Goal: Transaction & Acquisition: Register for event/course

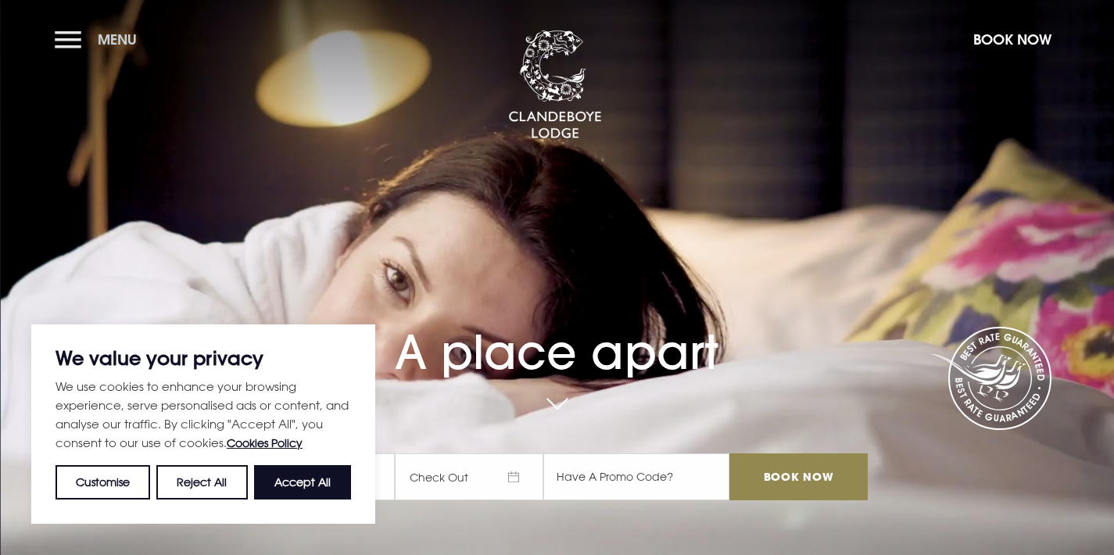
click at [98, 45] on span "Menu" at bounding box center [117, 39] width 39 height 18
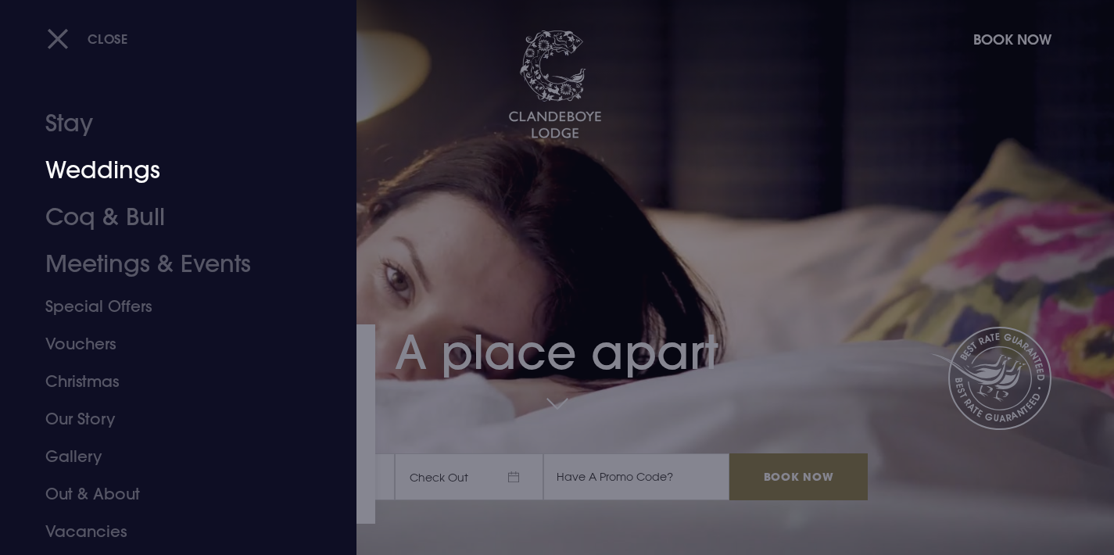
click at [109, 185] on link "Weddings" at bounding box center [168, 170] width 247 height 47
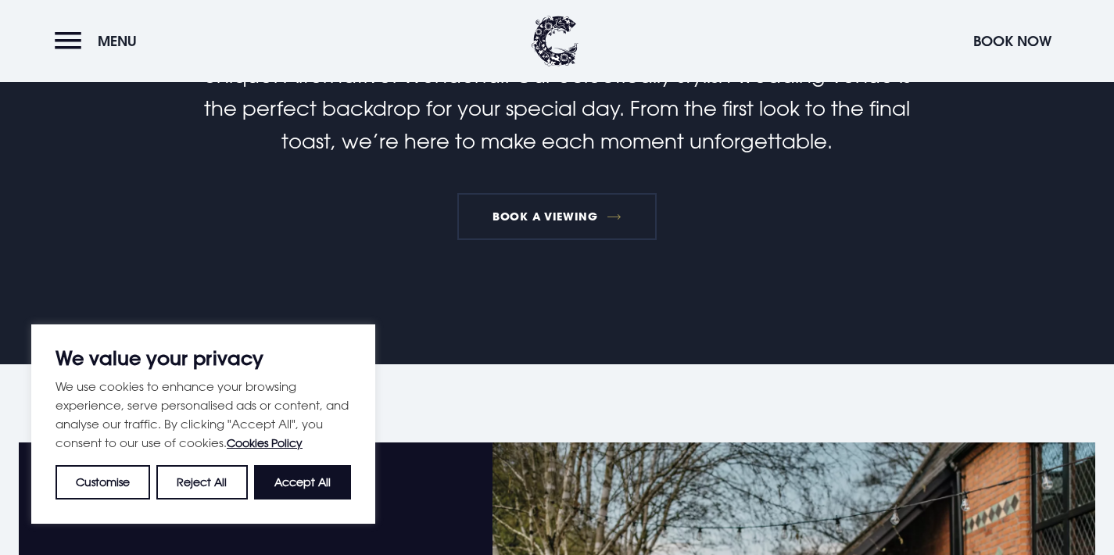
scroll to position [723, 0]
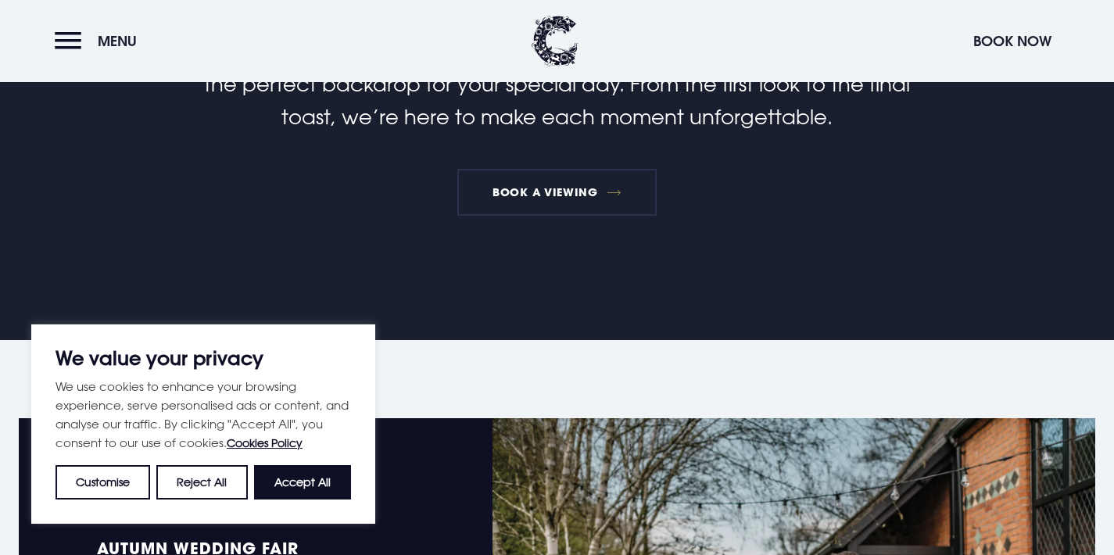
click at [288, 476] on button "Accept All" at bounding box center [302, 482] width 97 height 34
checkbox input "true"
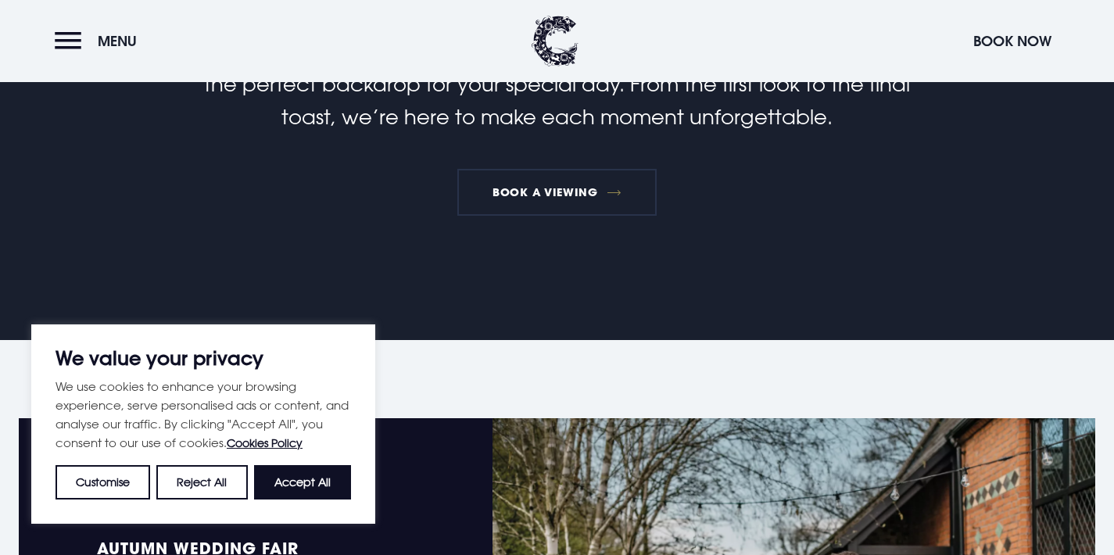
checkbox input "true"
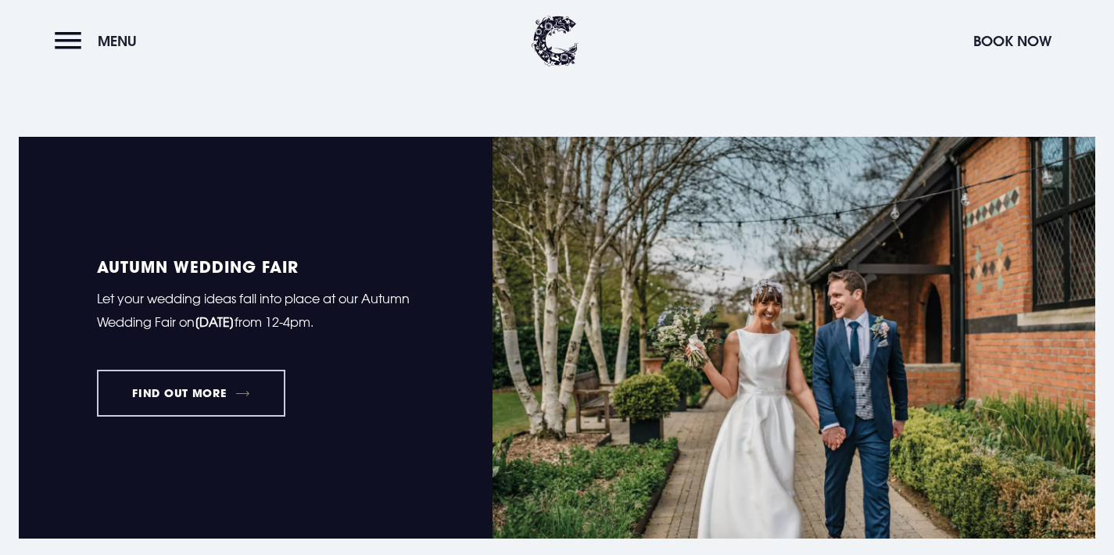
scroll to position [1009, 0]
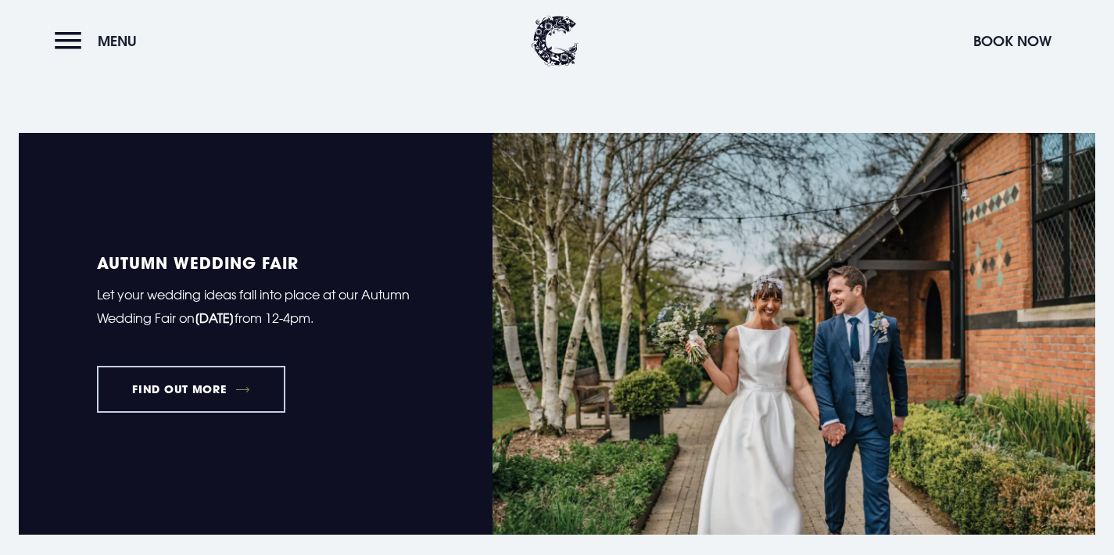
click at [266, 397] on link "FIND OUT MORE" at bounding box center [191, 389] width 188 height 47
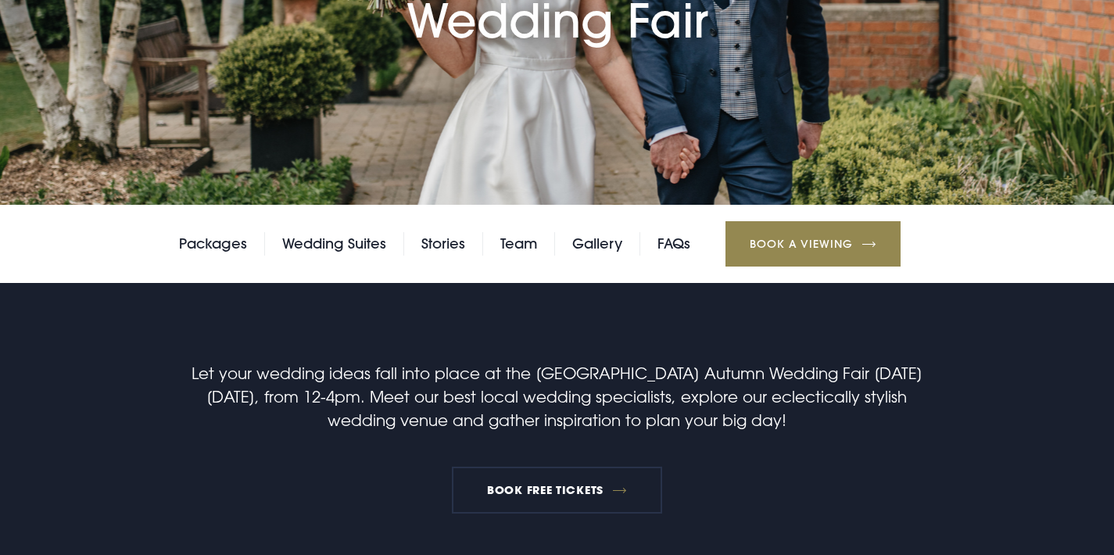
scroll to position [313, 0]
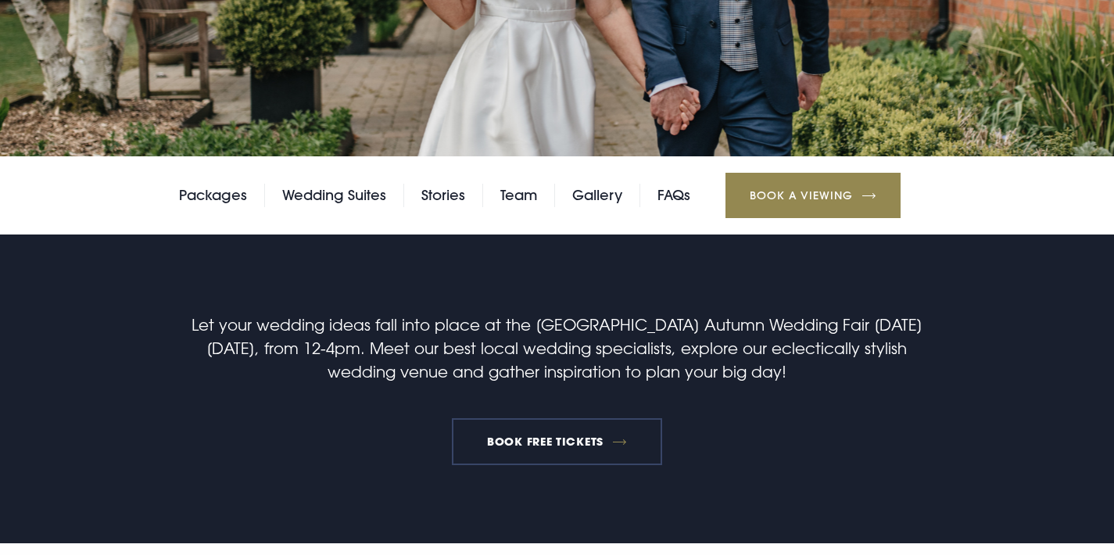
click at [490, 453] on link "BOOK FREE TICKETS" at bounding box center [557, 441] width 211 height 47
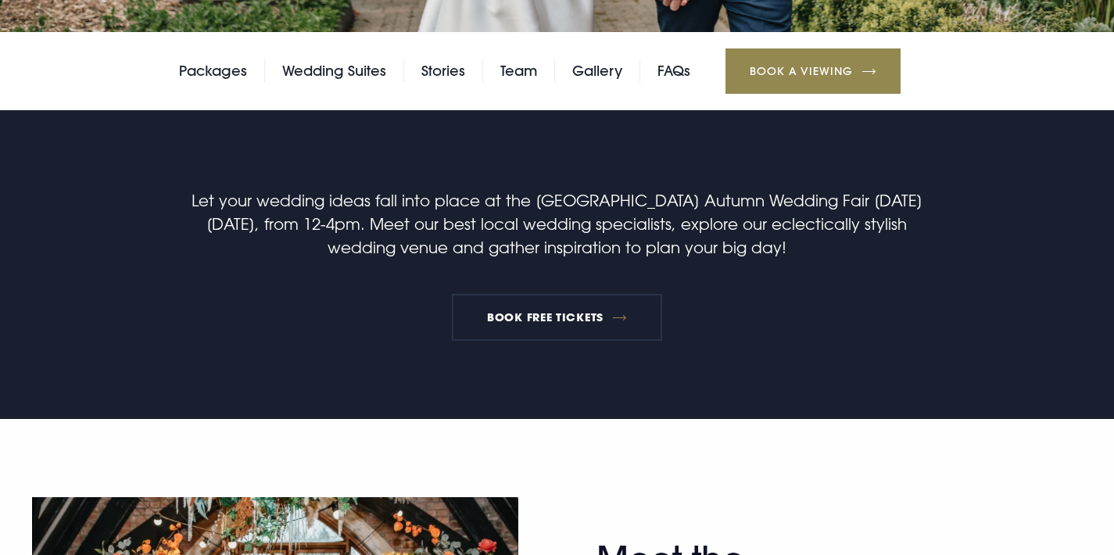
scroll to position [436, 0]
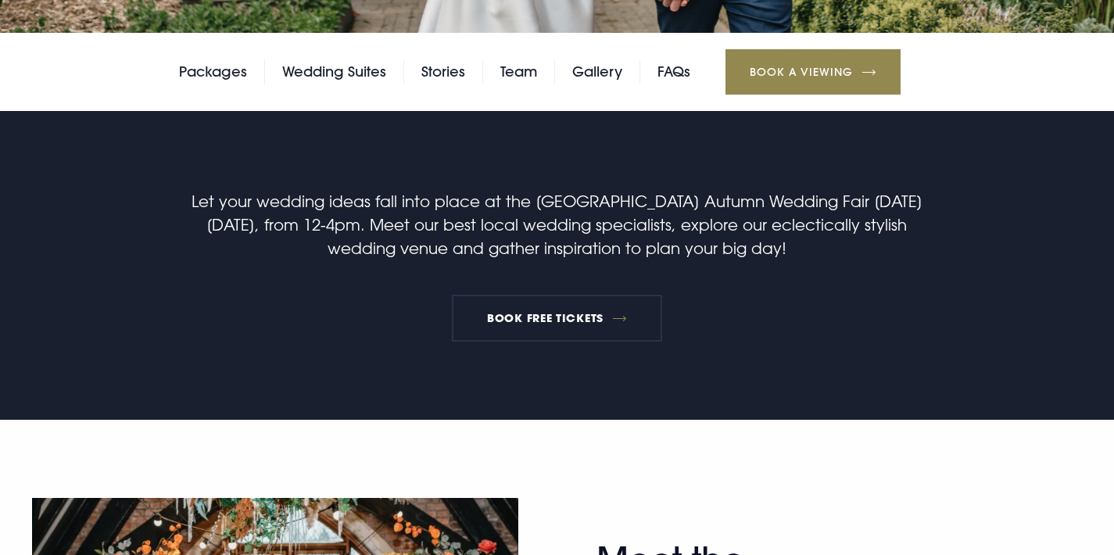
click at [484, 231] on p "Let your wedding ideas fall into place at the [GEOGRAPHIC_DATA] Autumn Wedding …" at bounding box center [557, 224] width 744 height 70
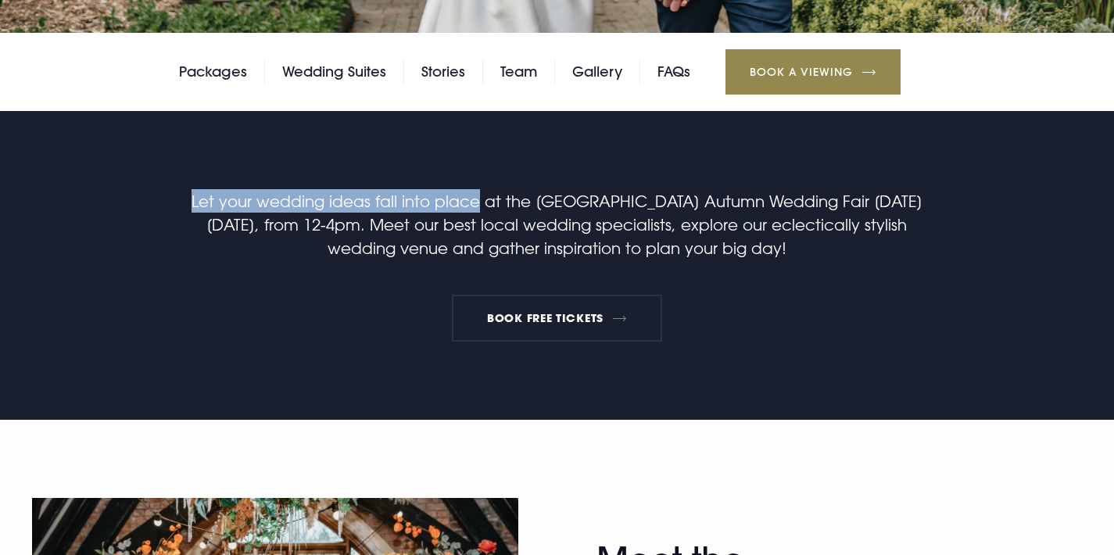
drag, startPoint x: 468, startPoint y: 203, endPoint x: 188, endPoint y: 205, distance: 280.7
click at [188, 205] on p "Let your wedding ideas fall into place at the [GEOGRAPHIC_DATA] Autumn Wedding …" at bounding box center [557, 224] width 744 height 70
copy p "Let your wedding ideas fall into place"
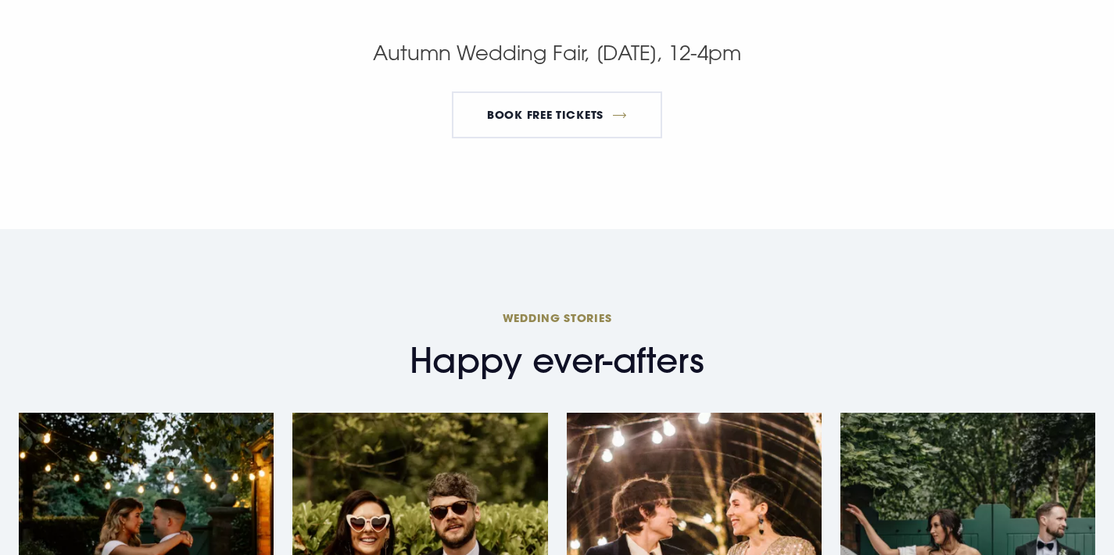
scroll to position [2499, 0]
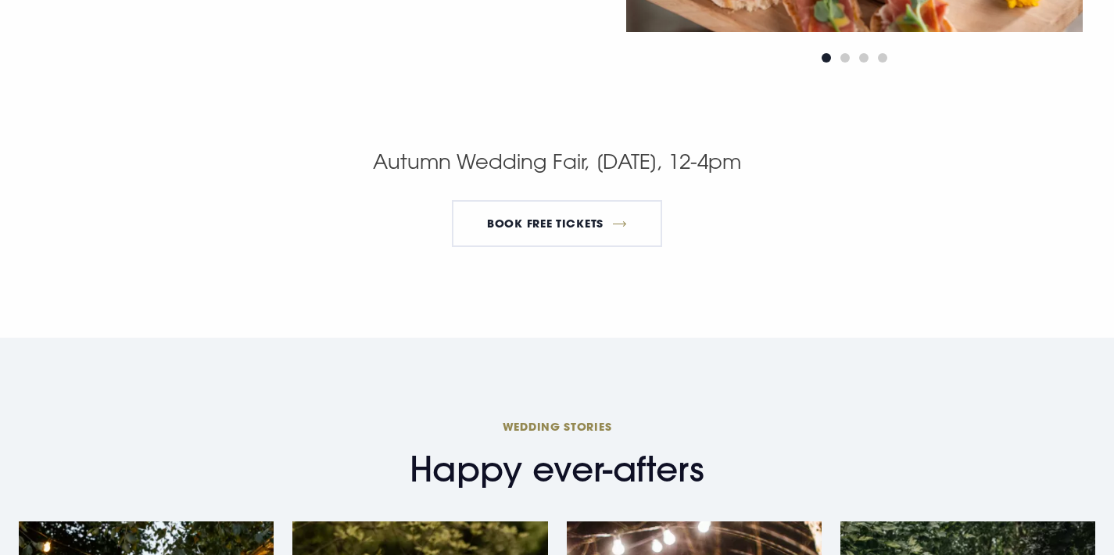
click at [611, 160] on p "Autumn Wedding Fair, [DATE], 12-4pm" at bounding box center [557, 161] width 744 height 33
drag, startPoint x: 814, startPoint y: 166, endPoint x: 522, endPoint y: 166, distance: 292.5
click at [522, 166] on p "Autumn Wedding Fair, [DATE], 12-4pm" at bounding box center [557, 161] width 744 height 33
copy p "[DATE], 12-4pm"
click at [545, 282] on section "Autumn Wedding Fair, [DATE], 12-4pm BOOK FREE TICKETS" at bounding box center [557, 241] width 1114 height 192
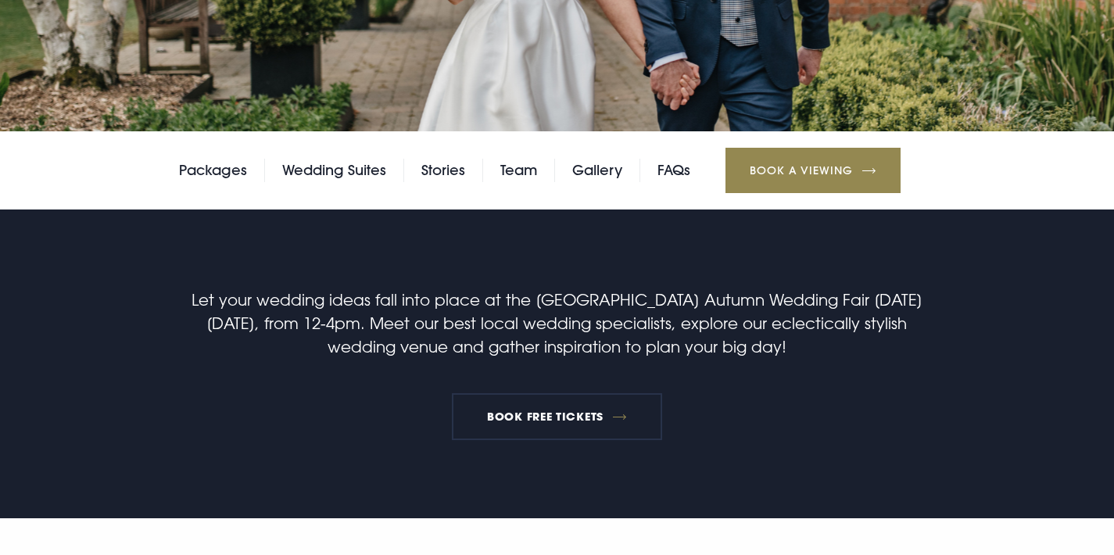
scroll to position [337, 0]
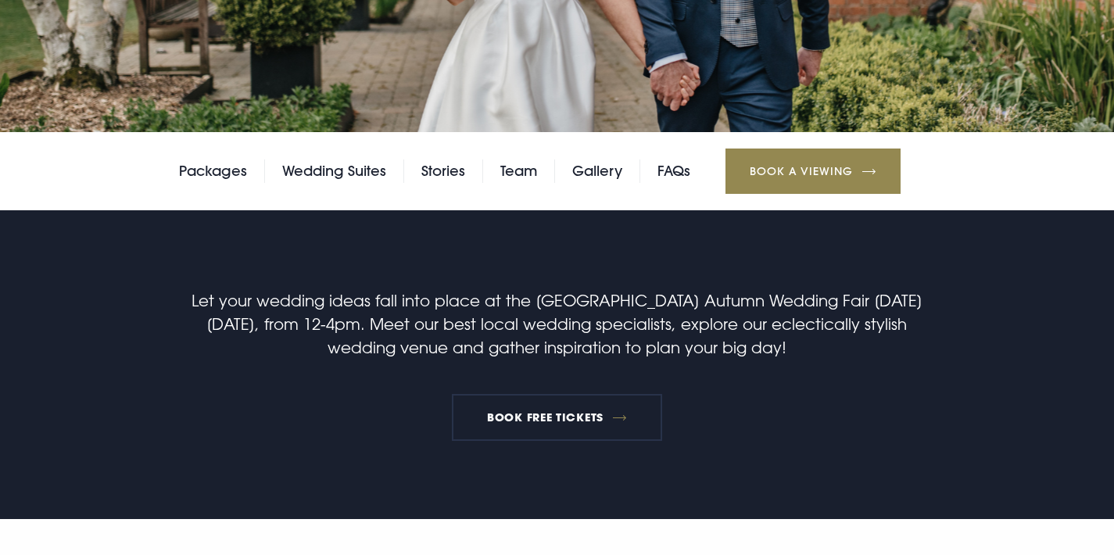
click at [486, 346] on p "Let your wedding ideas fall into place at the [GEOGRAPHIC_DATA] Autumn Wedding …" at bounding box center [557, 324] width 744 height 70
click at [290, 339] on p "Let your wedding ideas fall into place at the [GEOGRAPHIC_DATA] Autumn Wedding …" at bounding box center [557, 324] width 744 height 70
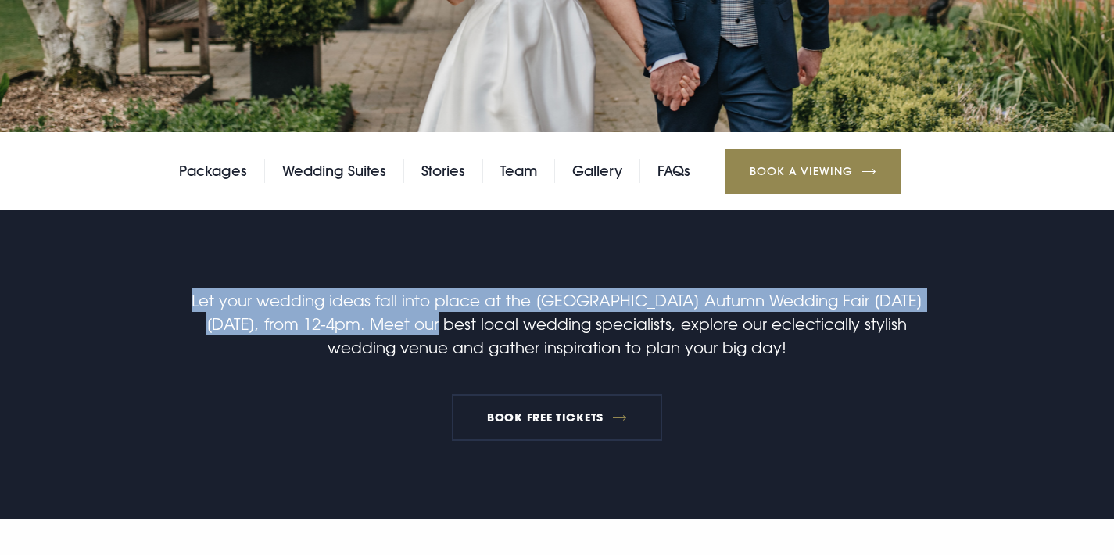
drag, startPoint x: 174, startPoint y: 297, endPoint x: 393, endPoint y: 328, distance: 221.1
click at [394, 328] on div "Let your wedding ideas fall into place at the [GEOGRAPHIC_DATA] Autumn Wedding …" at bounding box center [557, 365] width 894 height 152
copy p "Let your wedding ideas fall into place at the [GEOGRAPHIC_DATA] Autumn Wedding …"
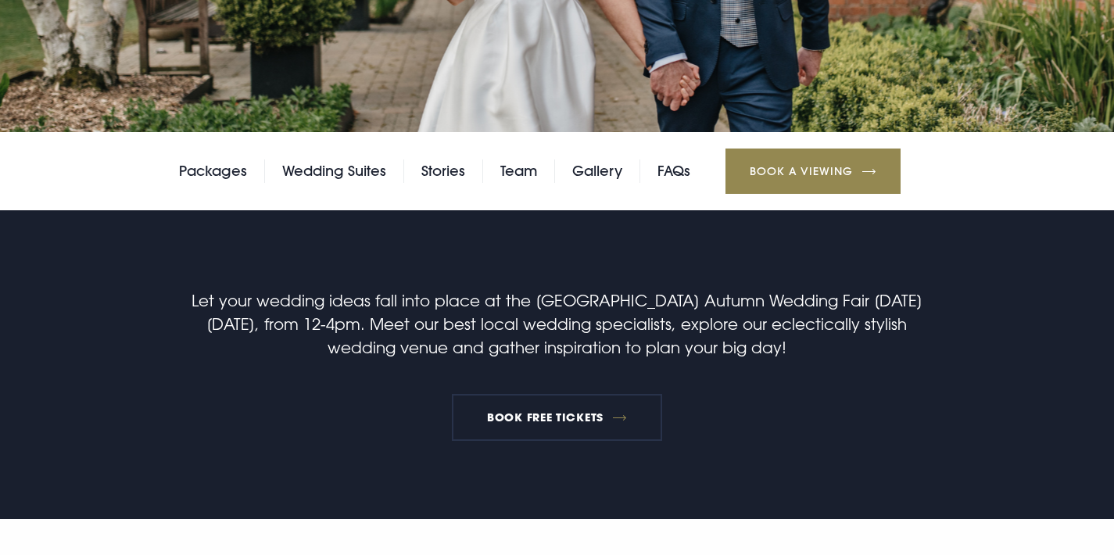
click at [550, 354] on p "Let your wedding ideas fall into place at the [GEOGRAPHIC_DATA] Autumn Wedding …" at bounding box center [557, 324] width 744 height 70
drag, startPoint x: 400, startPoint y: 322, endPoint x: 800, endPoint y: 339, distance: 400.0
click at [800, 339] on p "Let your wedding ideas fall into place at the [GEOGRAPHIC_DATA] Autumn Wedding …" at bounding box center [557, 324] width 744 height 70
copy p "Meet our best local wedding specialists, explore our eclectically stylish weddi…"
click at [608, 346] on p "Let your wedding ideas fall into place at the [GEOGRAPHIC_DATA] Autumn Wedding …" at bounding box center [557, 324] width 744 height 70
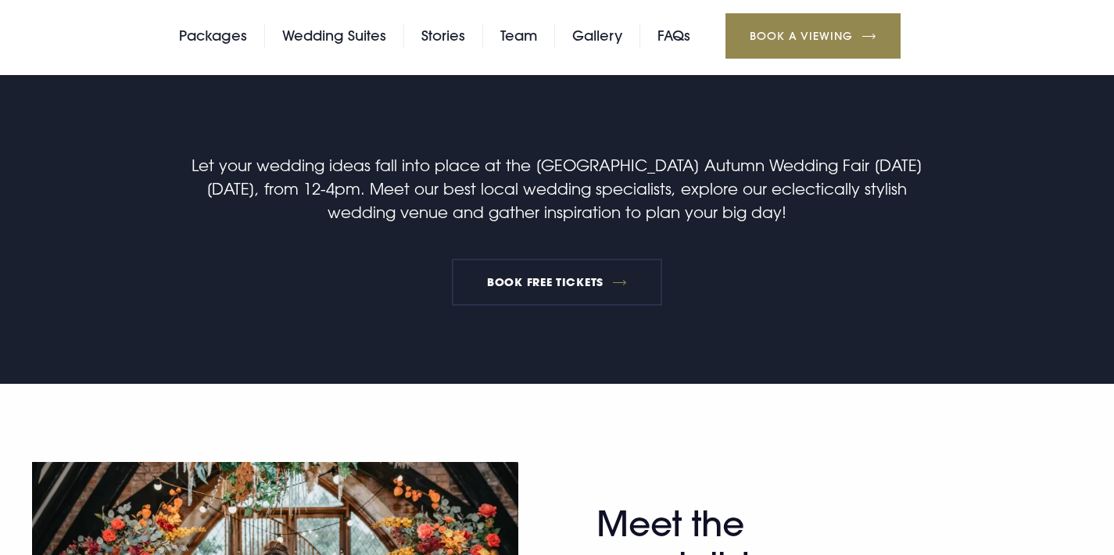
scroll to position [761, 0]
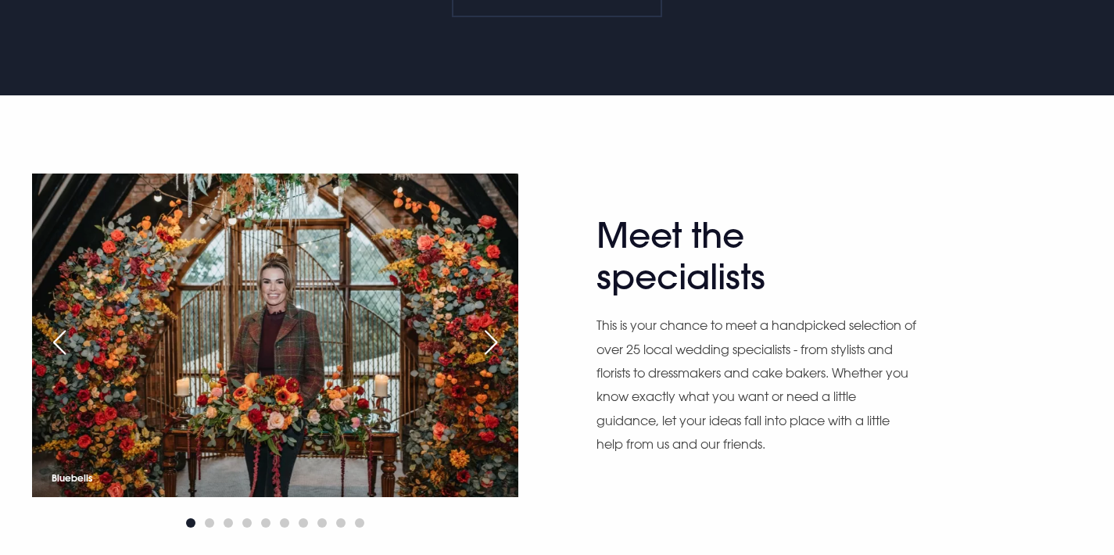
click at [631, 381] on p "This is your chance to meet a handpicked selection of over 25 local wedding spe…" at bounding box center [757, 385] width 321 height 142
click at [630, 386] on p "This is your chance to meet a handpicked selection of over 25 local wedding spe…" at bounding box center [757, 385] width 321 height 142
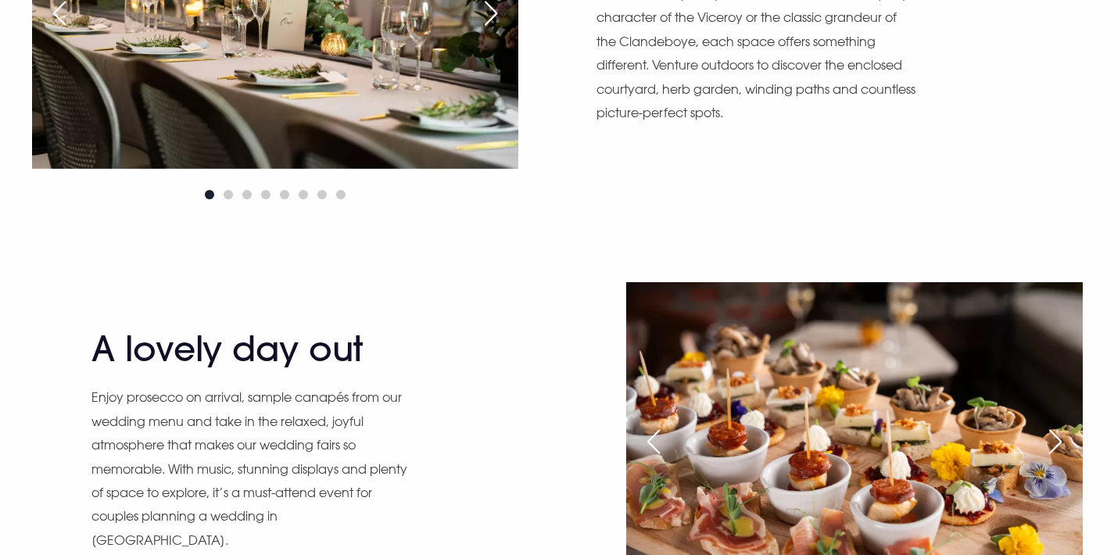
scroll to position [2061, 0]
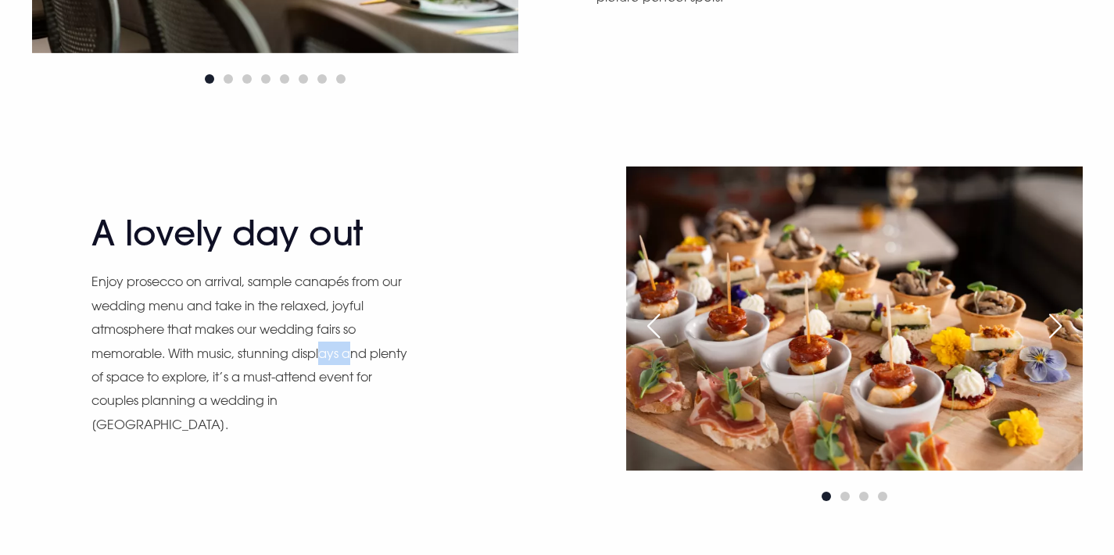
drag, startPoint x: 323, startPoint y: 359, endPoint x: 364, endPoint y: 372, distance: 43.5
click at [362, 371] on p "Enjoy prosecco on arrival, sample canapés from our wedding menu and take in the…" at bounding box center [251, 353] width 321 height 167
click at [365, 372] on p "Enjoy prosecco on arrival, sample canapés from our wedding menu and take in the…" at bounding box center [251, 353] width 321 height 167
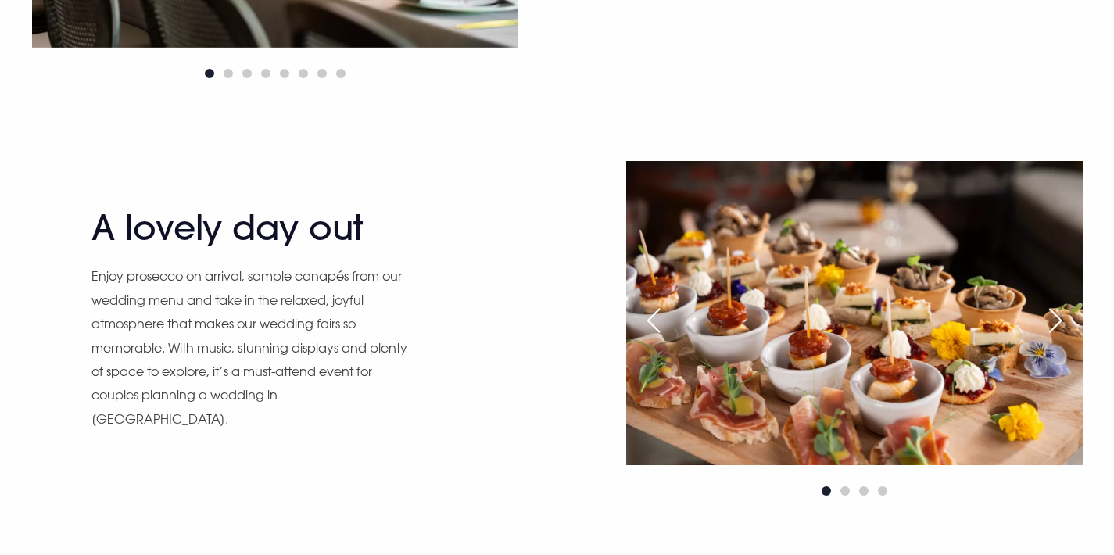
scroll to position [2067, 0]
click at [328, 409] on p "Enjoy prosecco on arrival, sample canapés from our wedding menu and take in the…" at bounding box center [251, 347] width 321 height 167
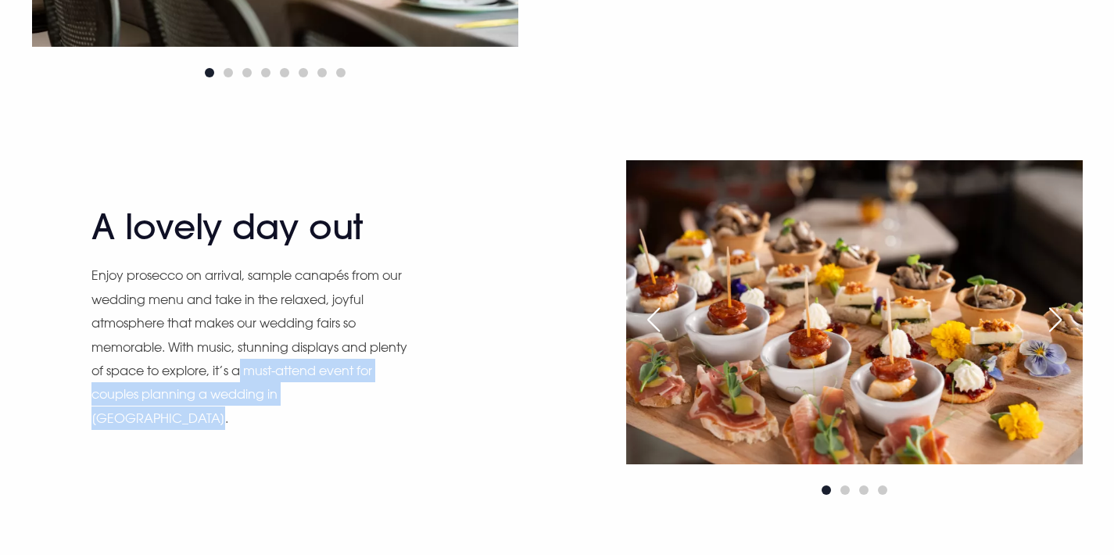
drag, startPoint x: 242, startPoint y: 386, endPoint x: 419, endPoint y: 401, distance: 178.1
click at [419, 401] on div "A lovely day out Enjoy prosecco on arrival, sample canapés from our wedding men…" at bounding box center [319, 329] width 457 height 247
copy p "must-attend event for couples planning a wedding in [GEOGRAPHIC_DATA]."
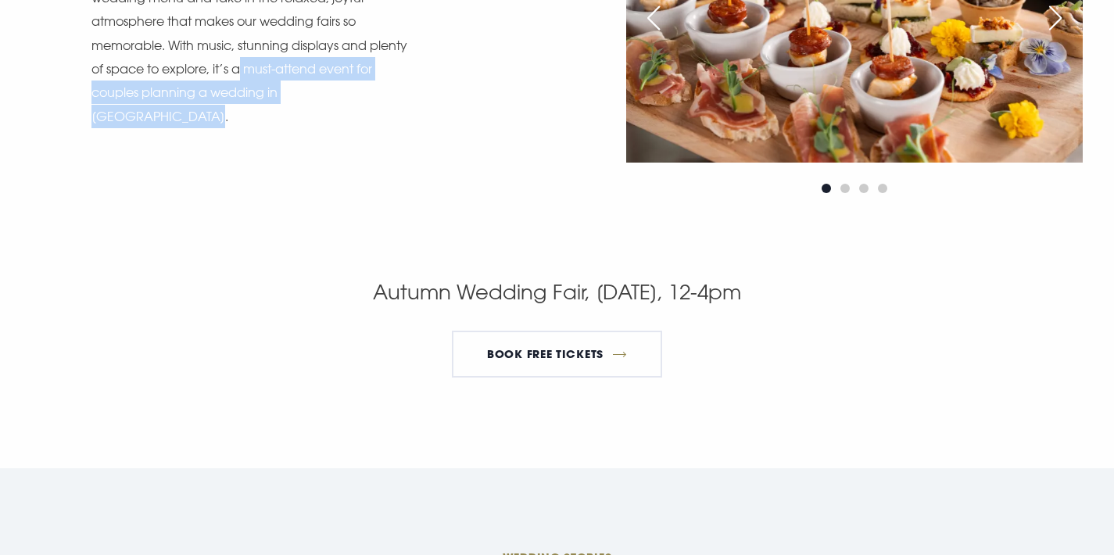
scroll to position [2372, 0]
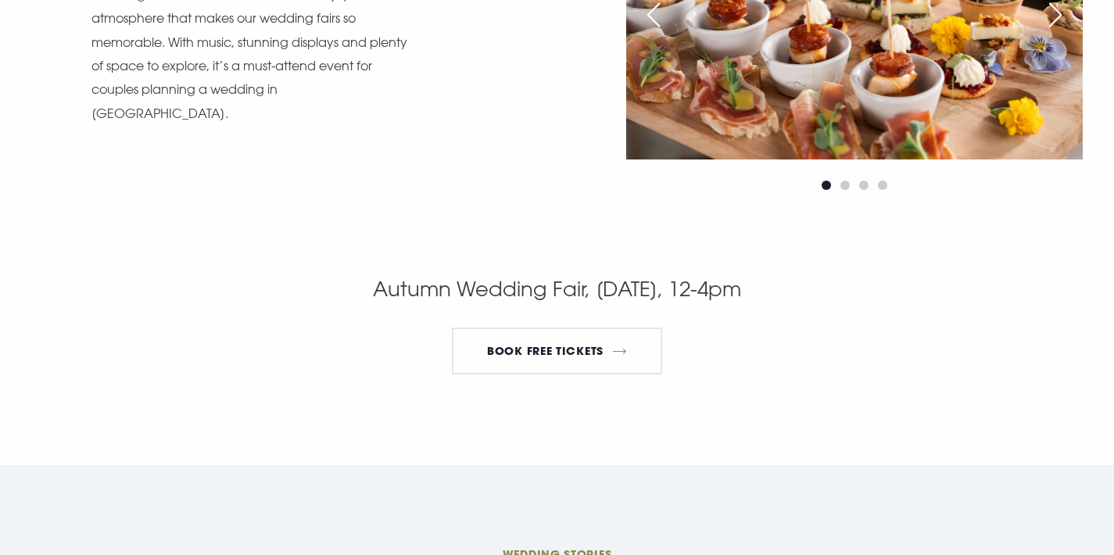
click at [507, 425] on section "Autumn Wedding Fair, [DATE], 12-4pm BOOK FREE TICKETS" at bounding box center [557, 369] width 1114 height 192
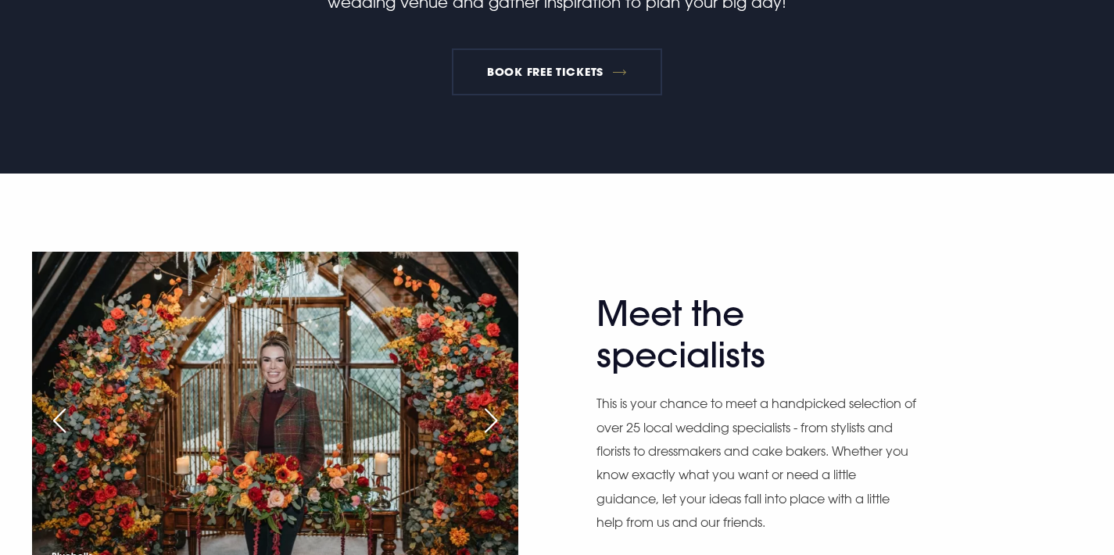
scroll to position [754, 0]
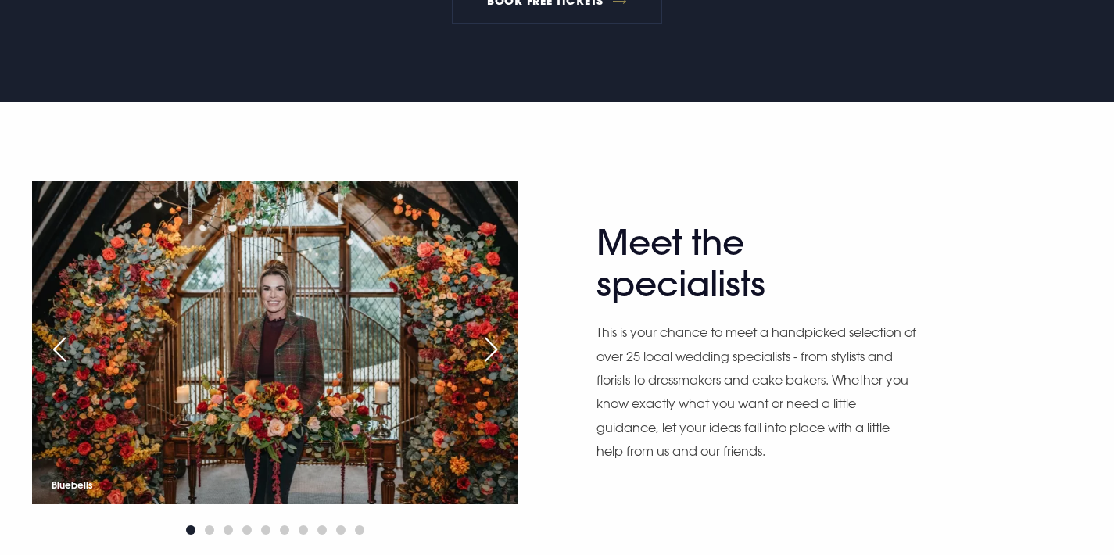
click at [739, 368] on p "This is your chance to meet a handpicked selection of over 25 local wedding spe…" at bounding box center [757, 392] width 321 height 142
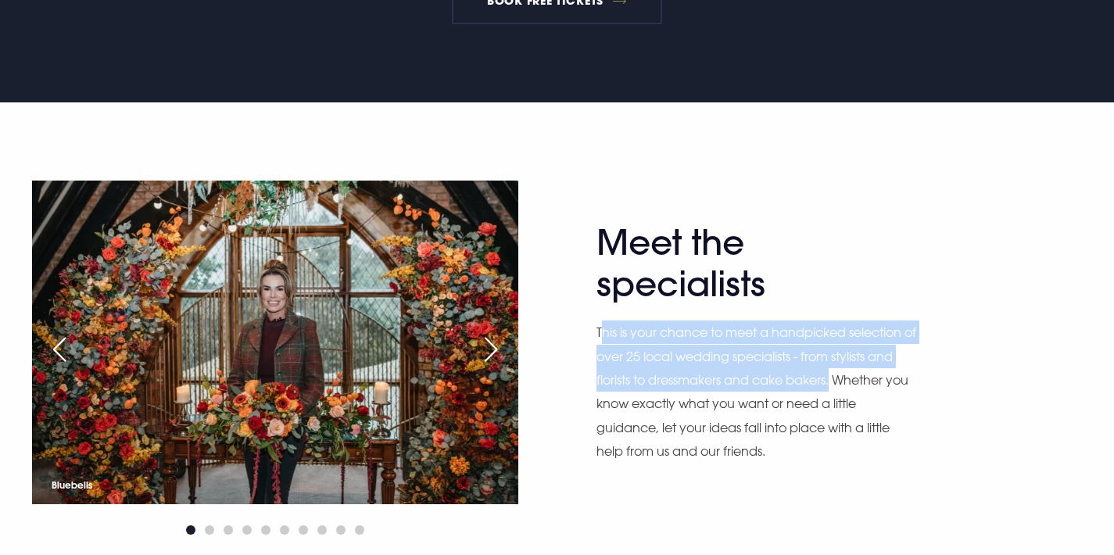
drag, startPoint x: 604, startPoint y: 338, endPoint x: 834, endPoint y: 384, distance: 234.5
click at [834, 384] on p "This is your chance to meet a handpicked selection of over 25 local wedding spe…" at bounding box center [757, 392] width 321 height 142
copy p "his is your chance to meet a handpicked selection of over 25 local wedding spec…"
